Goal: Task Accomplishment & Management: Use online tool/utility

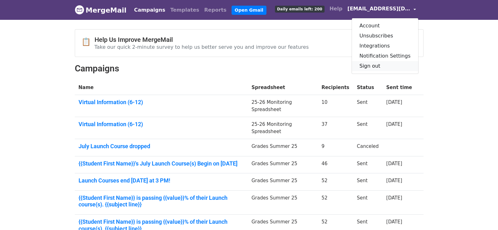
click at [384, 67] on link "Sign out" at bounding box center [385, 66] width 66 height 10
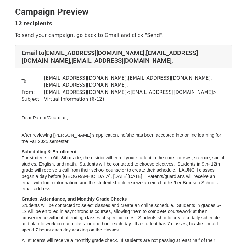
scroll to position [157, 0]
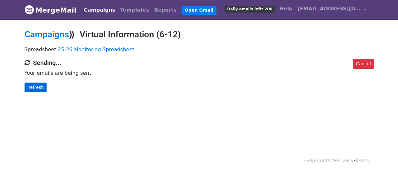
drag, startPoint x: 20, startPoint y: 84, endPoint x: 26, endPoint y: 86, distance: 7.0
click at [20, 84] on div "Cancel Sending... Your emails are being sent. Refresh" at bounding box center [199, 75] width 358 height 33
click at [30, 86] on link "Refresh" at bounding box center [36, 88] width 22 height 10
